Goal: Task Accomplishment & Management: Use online tool/utility

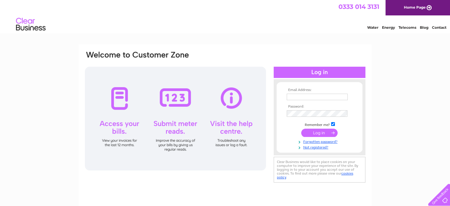
type input "[EMAIL_ADDRESS][DOMAIN_NAME]"
click at [324, 134] on input "submit" at bounding box center [319, 132] width 36 height 8
click at [322, 133] on input "submit" at bounding box center [319, 132] width 36 height 8
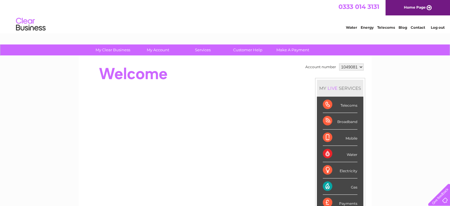
click at [329, 184] on div "Gas" at bounding box center [340, 186] width 35 height 16
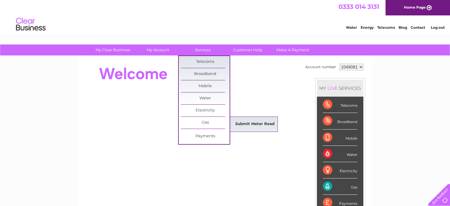
click at [252, 124] on link "Submit Meter Read" at bounding box center [255, 124] width 49 height 12
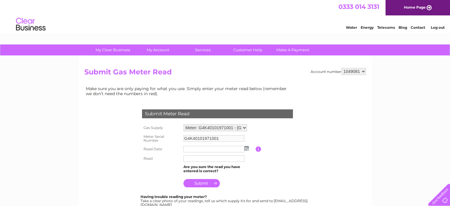
click at [192, 149] on input "text" at bounding box center [214, 149] width 61 height 7
click at [248, 148] on img at bounding box center [247, 148] width 4 height 5
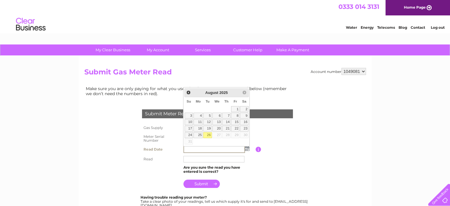
click at [209, 134] on link "26" at bounding box center [207, 135] width 8 height 6
type input "2025/08/26"
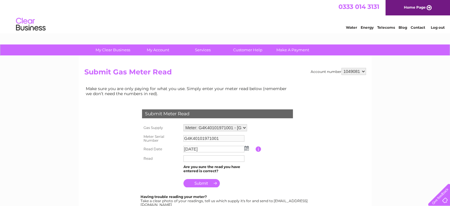
click at [189, 158] on input "text" at bounding box center [214, 158] width 61 height 7
type input "18687"
click at [202, 183] on input "submit" at bounding box center [202, 183] width 36 height 8
